Goal: Information Seeking & Learning: Check status

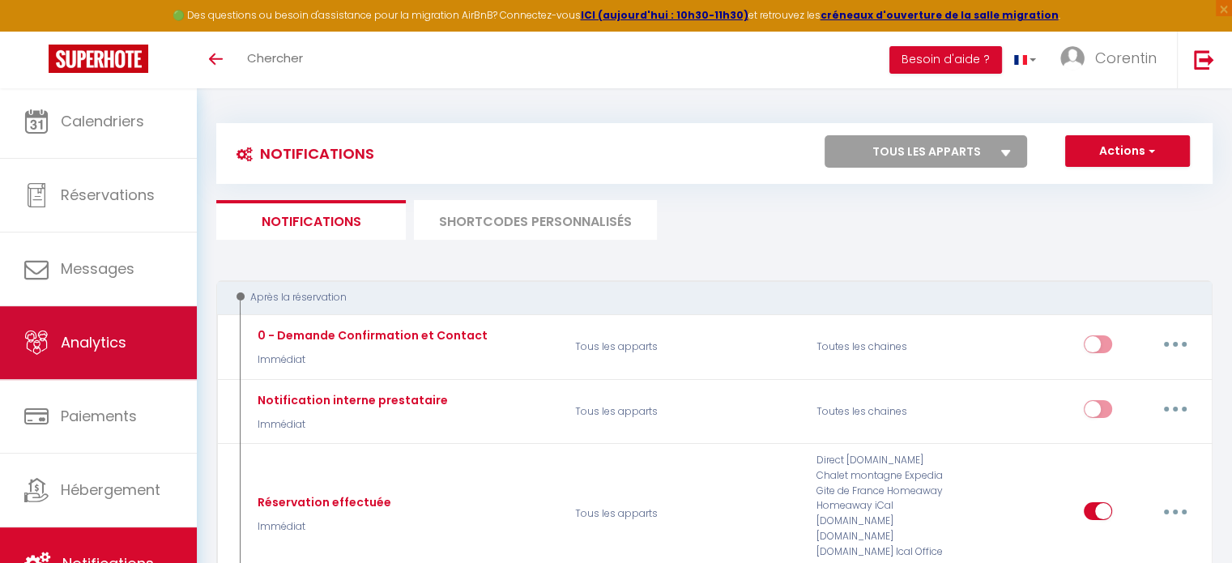
click at [75, 307] on link "Analytics" at bounding box center [98, 342] width 197 height 73
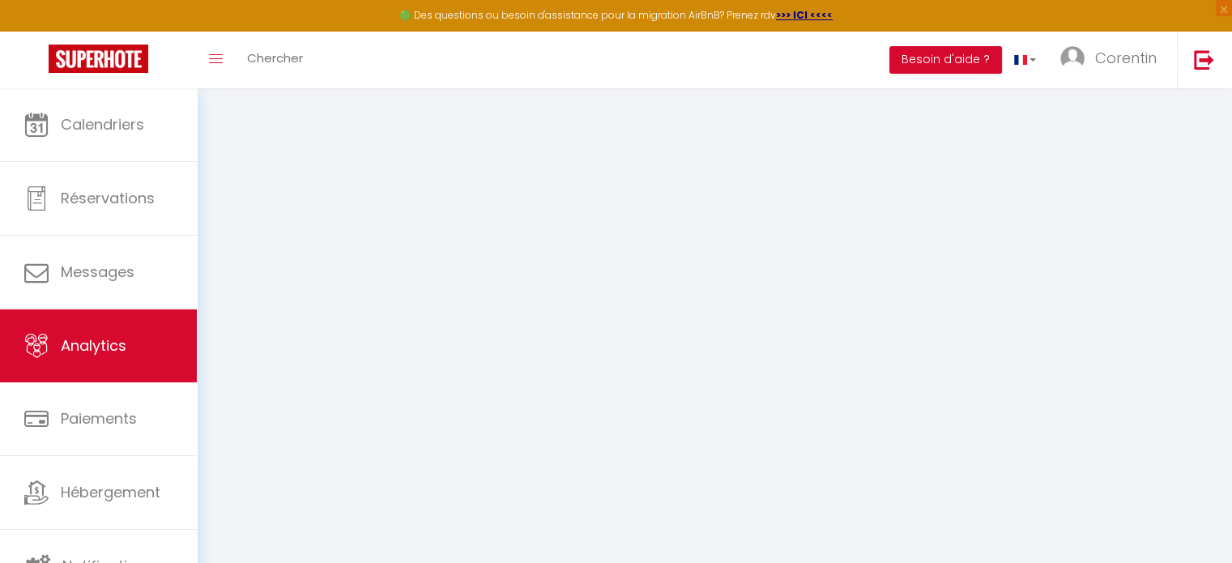
select select "2025"
select select "10"
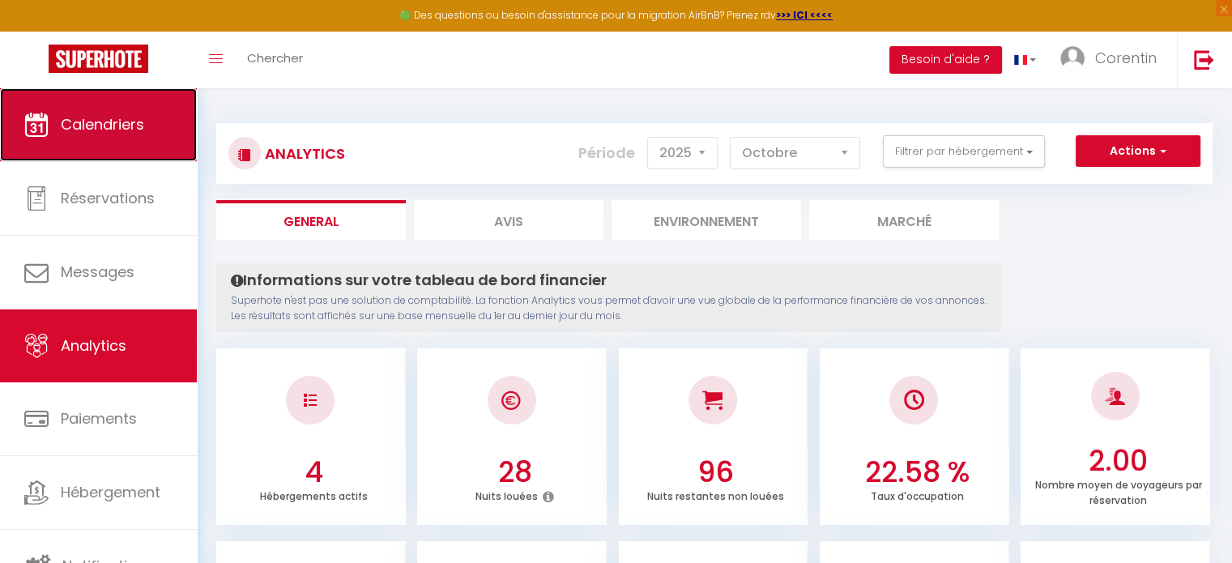
click at [120, 142] on link "Calendriers" at bounding box center [98, 124] width 197 height 73
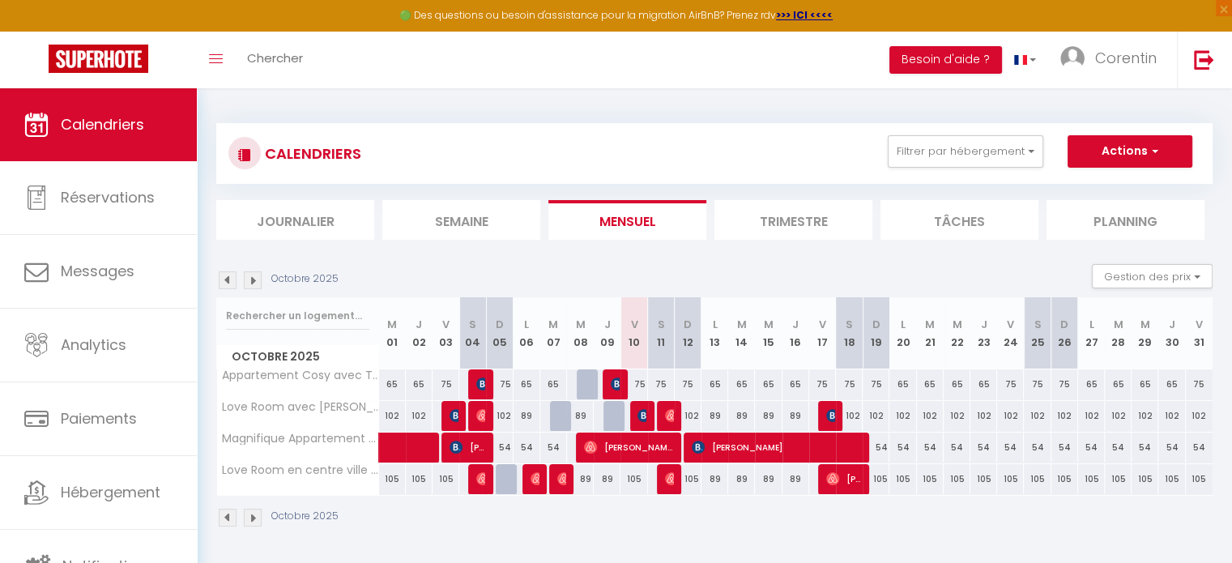
scroll to position [81, 0]
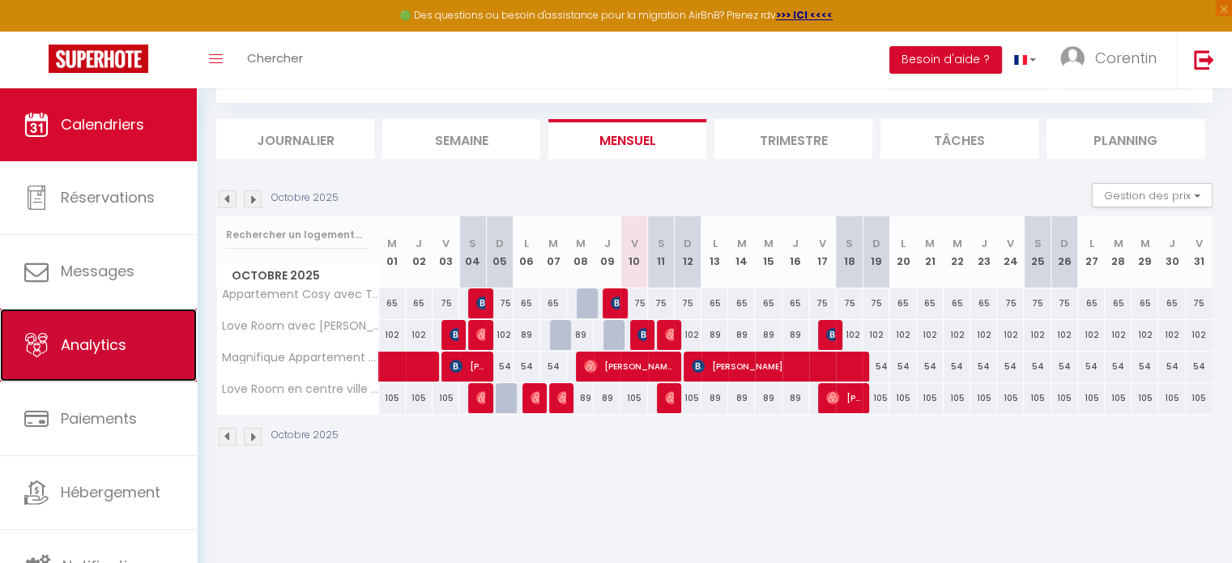
click at [111, 343] on span "Analytics" at bounding box center [94, 345] width 66 height 20
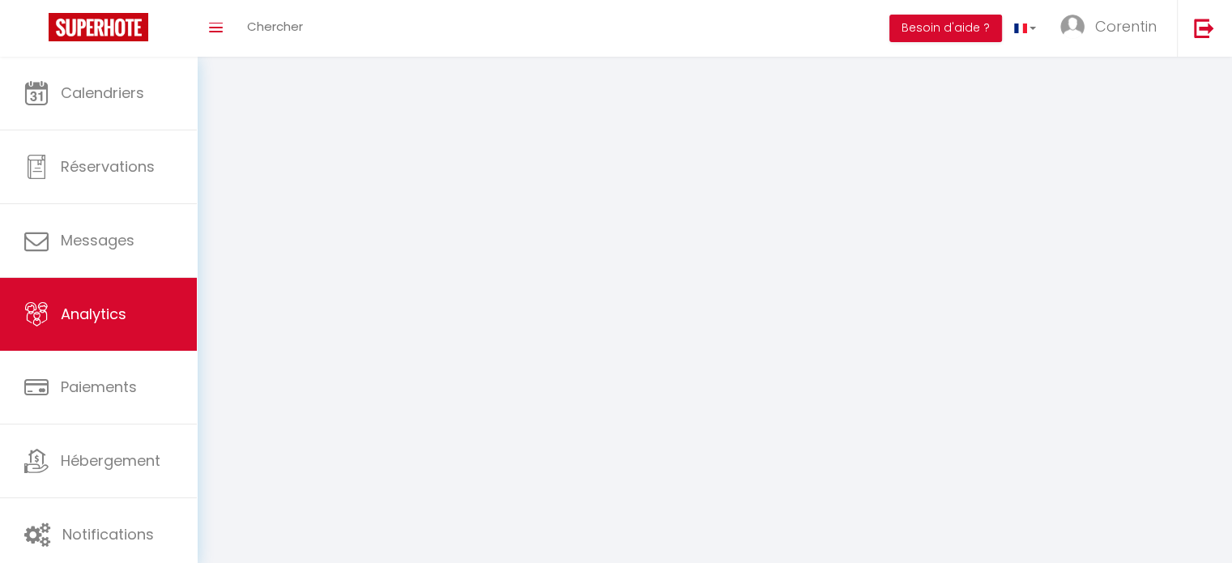
select select "2025"
select select "10"
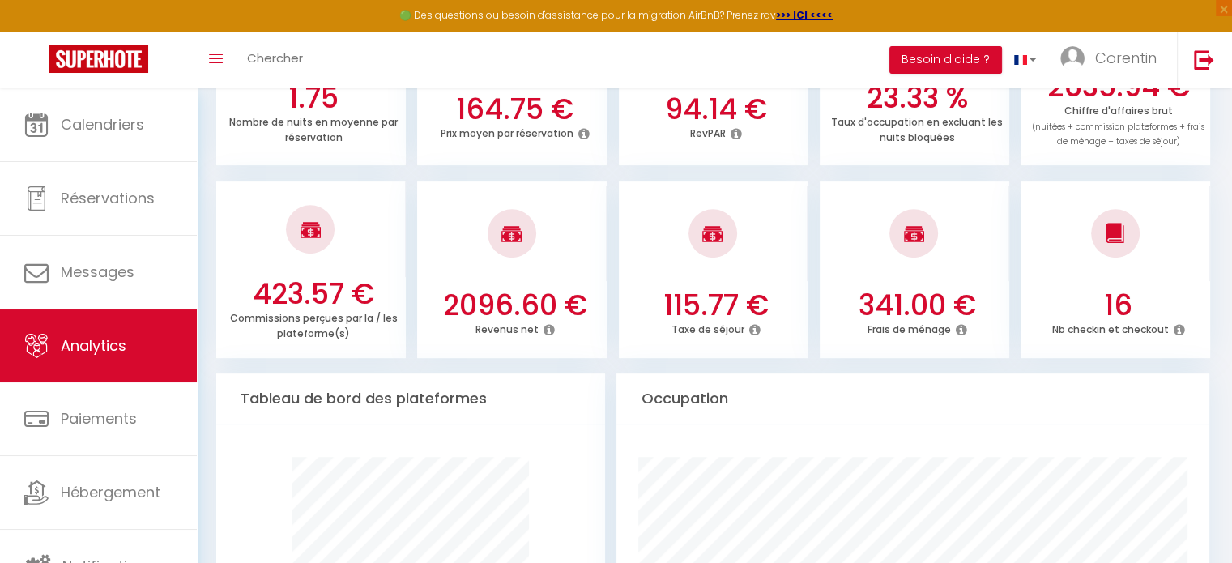
scroll to position [486, 0]
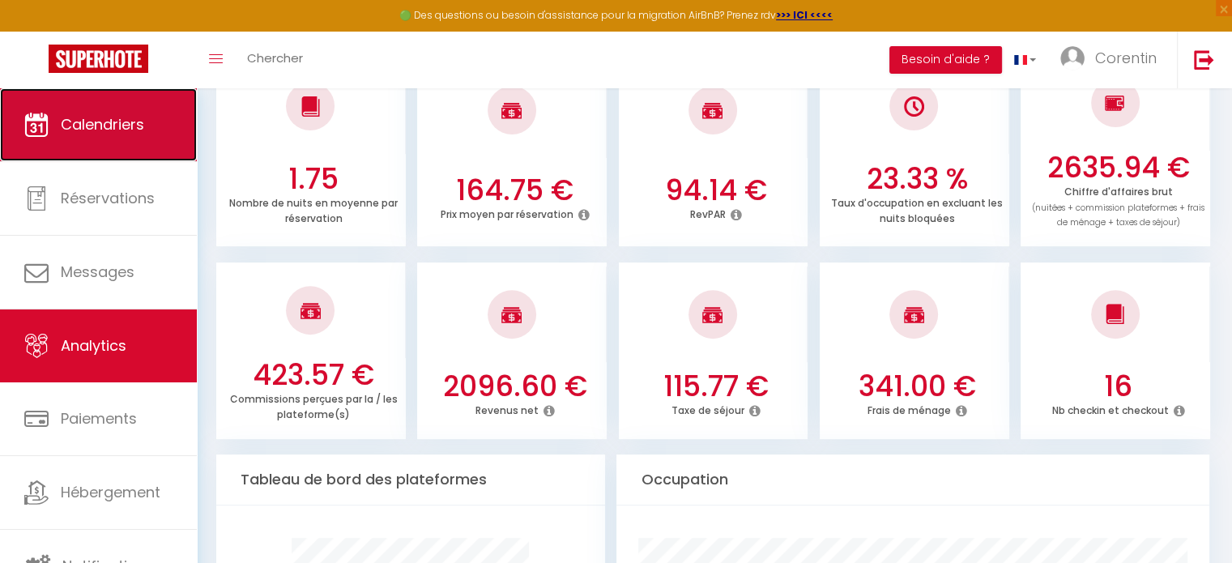
click at [78, 119] on span "Calendriers" at bounding box center [102, 124] width 83 height 20
